Goal: Task Accomplishment & Management: Manage account settings

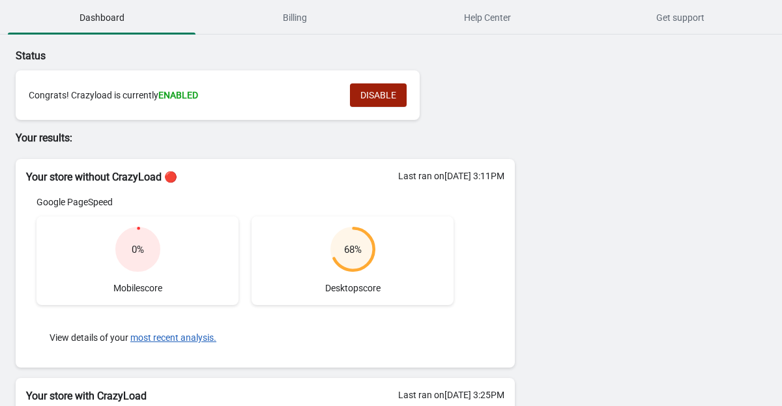
click at [363, 101] on button "DISABLE" at bounding box center [378, 94] width 57 height 23
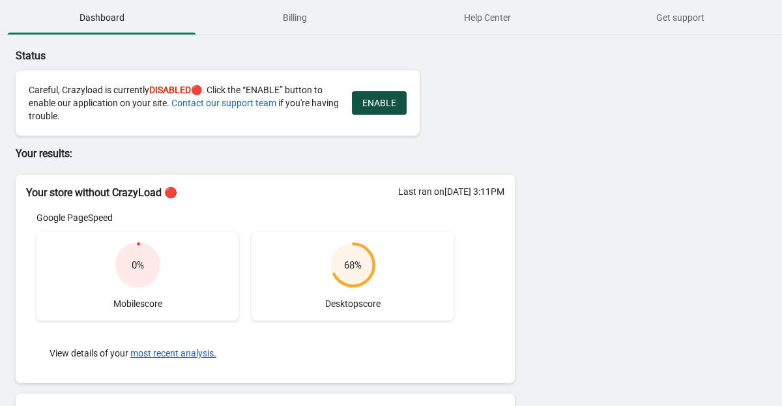
click at [392, 101] on span "ENABLE" at bounding box center [379, 103] width 34 height 10
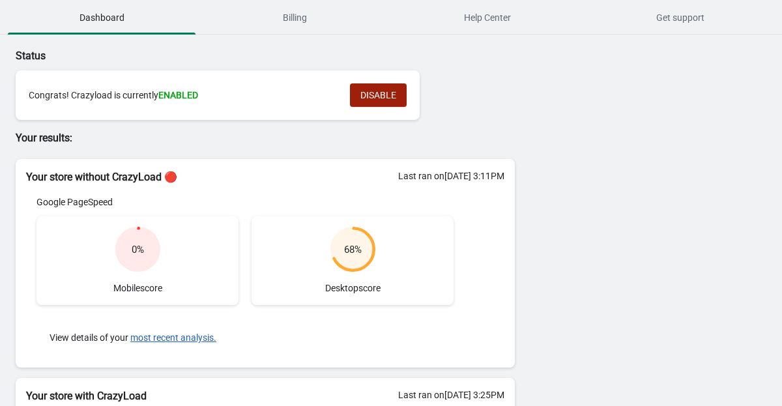
click at [370, 98] on span "DISABLE" at bounding box center [378, 95] width 36 height 10
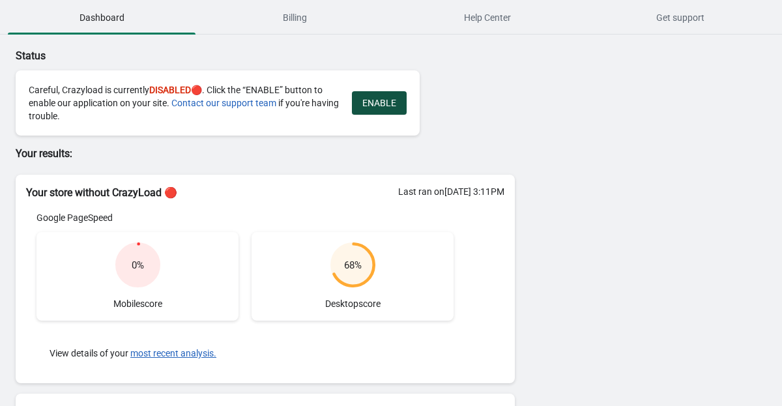
click at [376, 109] on button "ENABLE" at bounding box center [379, 102] width 55 height 23
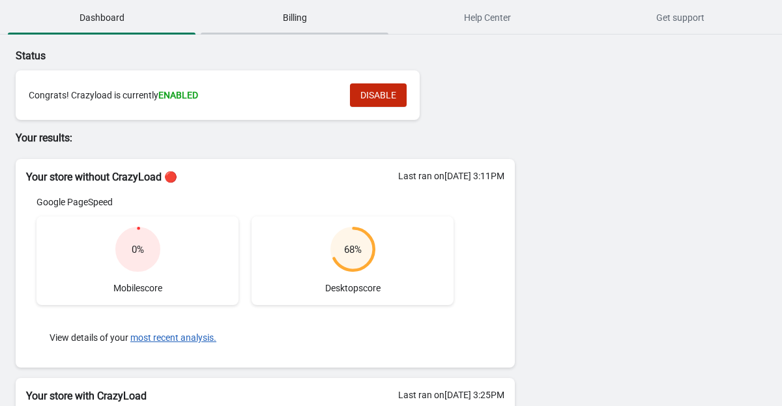
click at [323, 12] on span "Billing" at bounding box center [295, 17] width 188 height 23
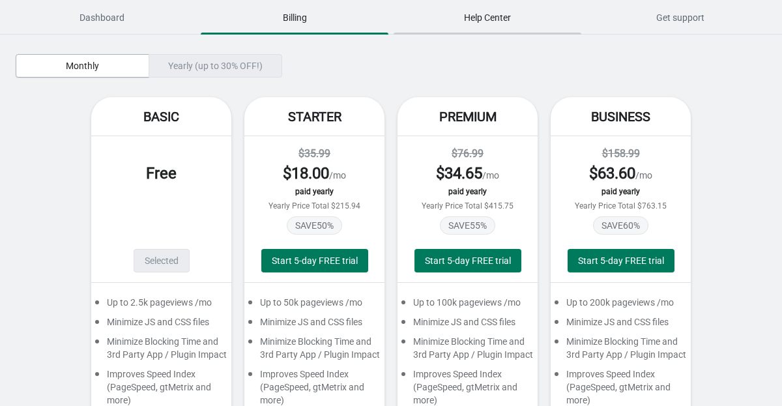
click at [453, 12] on span "Help Center" at bounding box center [487, 17] width 188 height 23
